Goal: Browse casually

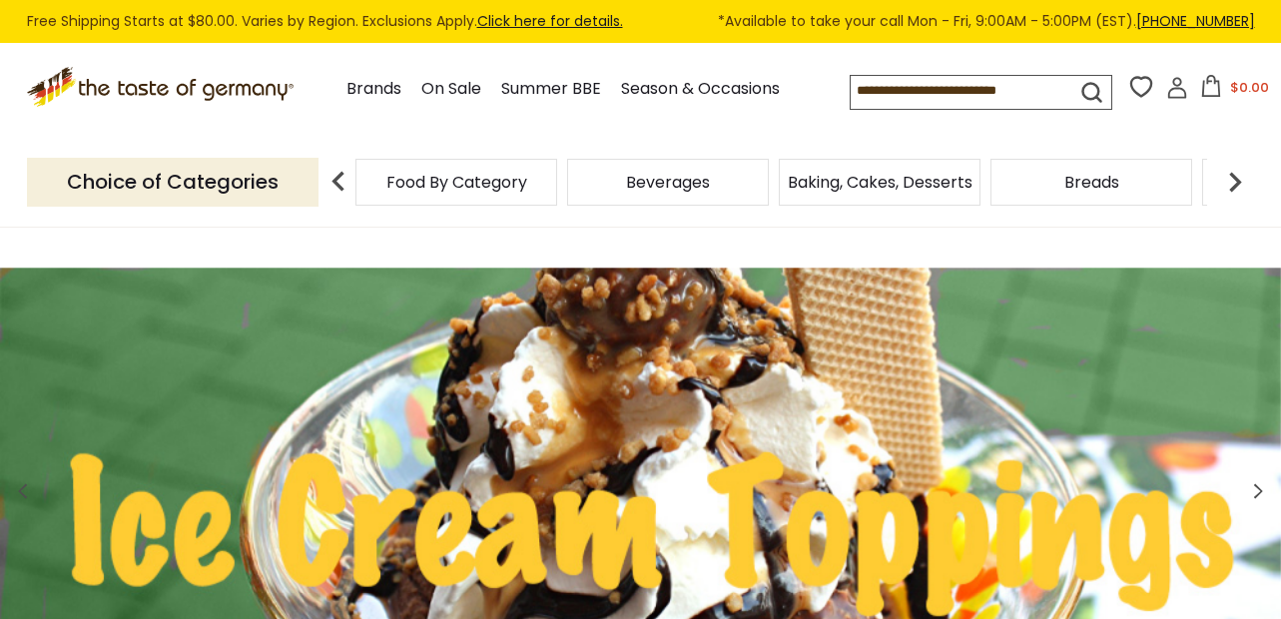
drag, startPoint x: 169, startPoint y: 298, endPoint x: 34, endPoint y: 331, distance: 138.8
click at [34, 331] on img at bounding box center [640, 492] width 1281 height 448
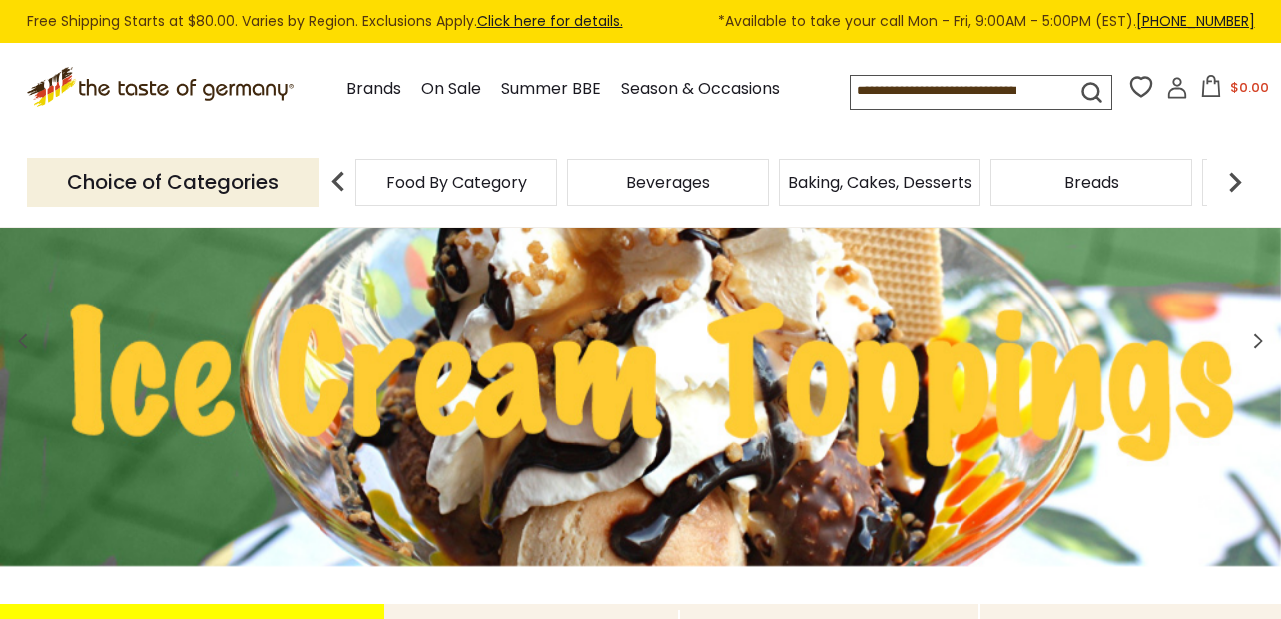
scroll to position [479, 0]
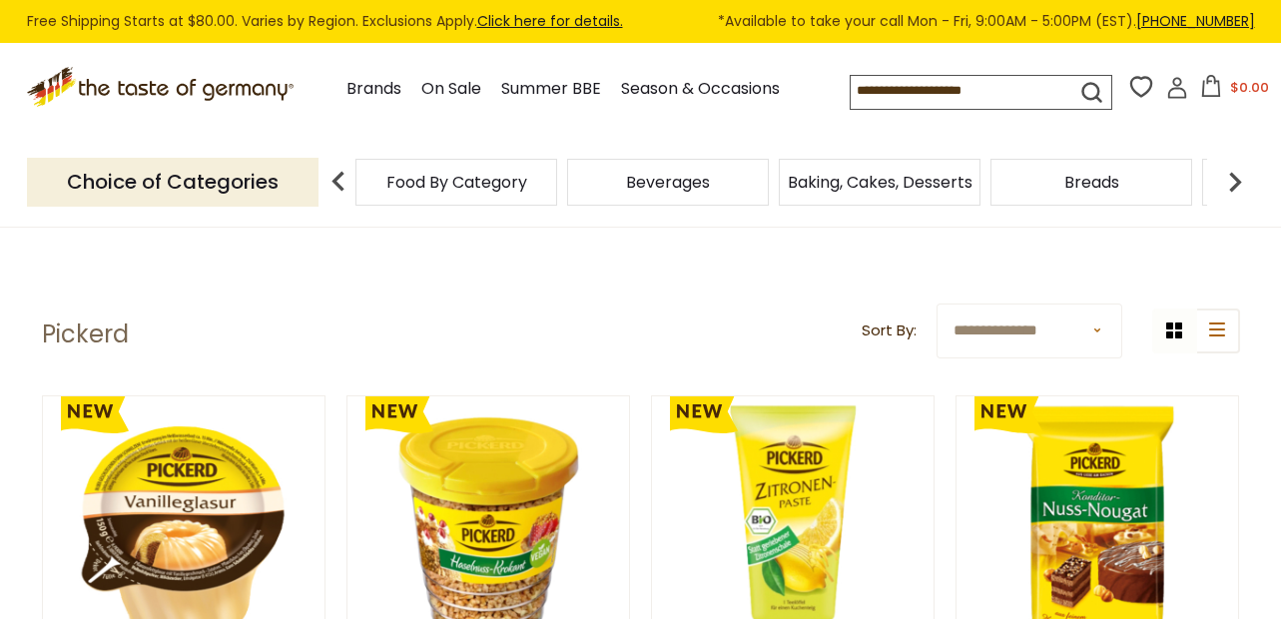
drag, startPoint x: 361, startPoint y: 333, endPoint x: 245, endPoint y: 256, distance: 139.9
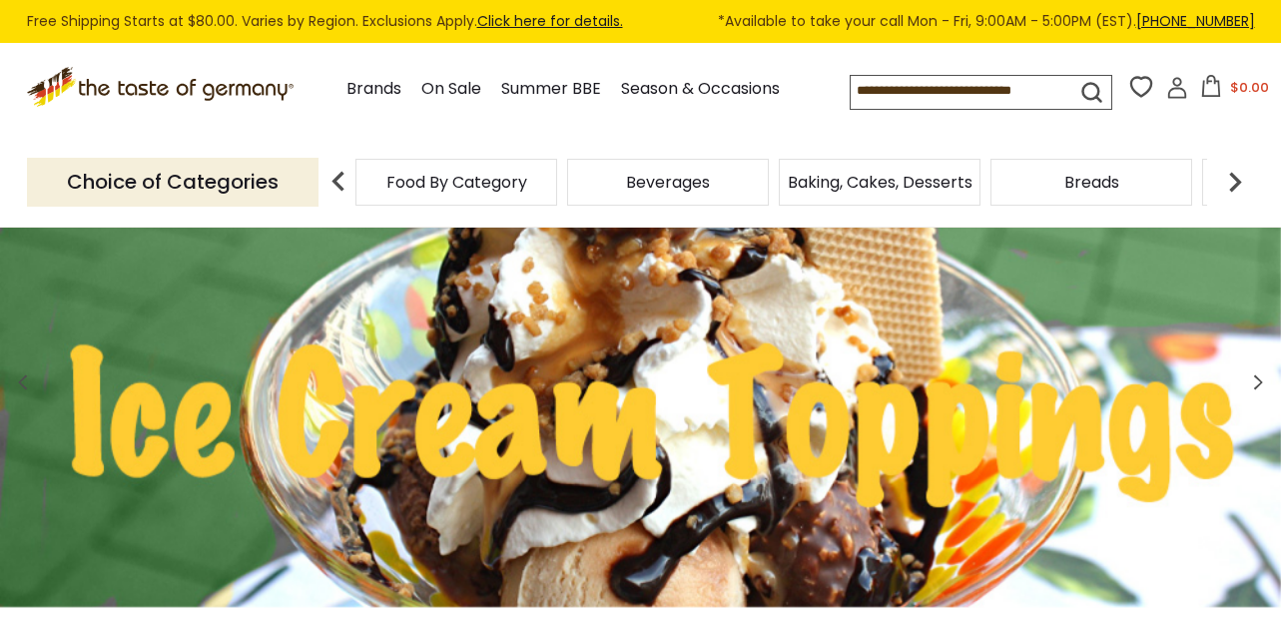
scroll to position [359, 0]
